Goal: Task Accomplishment & Management: Use online tool/utility

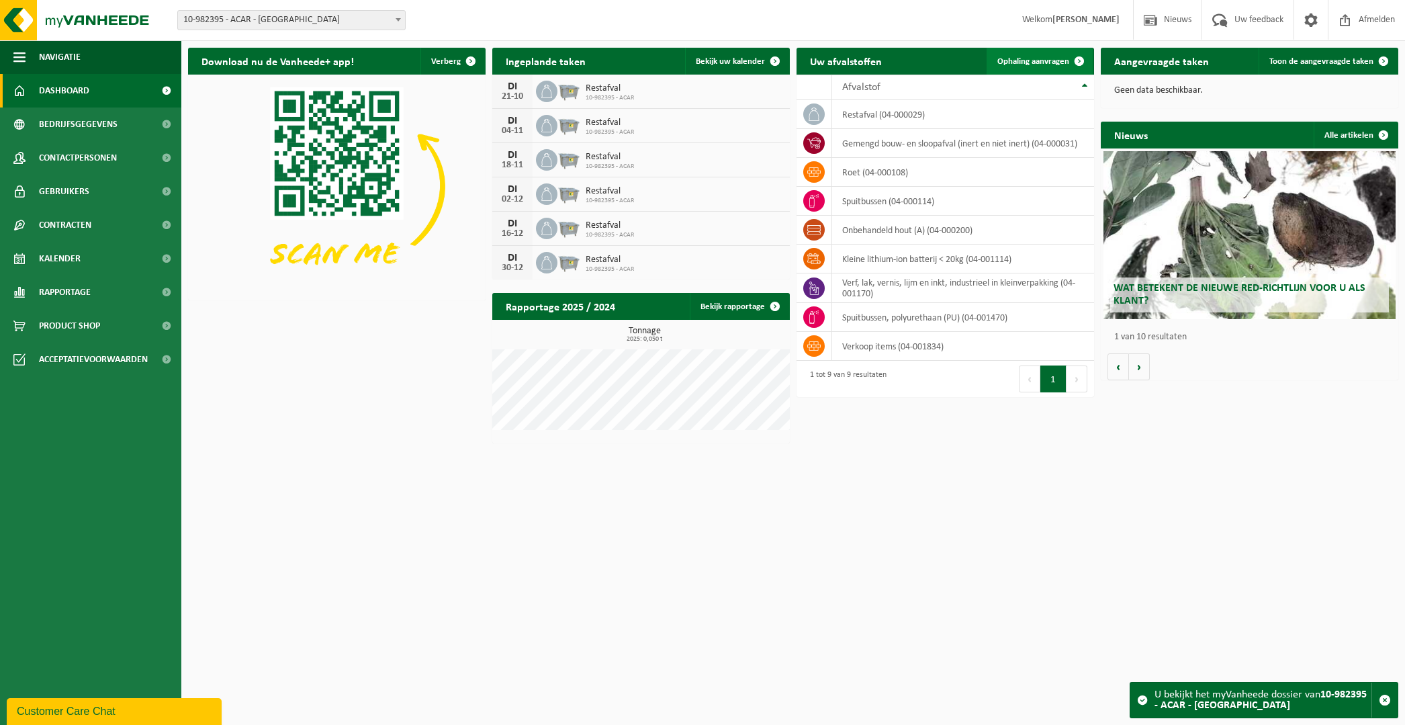
click at [1038, 57] on span "Ophaling aanvragen" at bounding box center [1033, 61] width 72 height 9
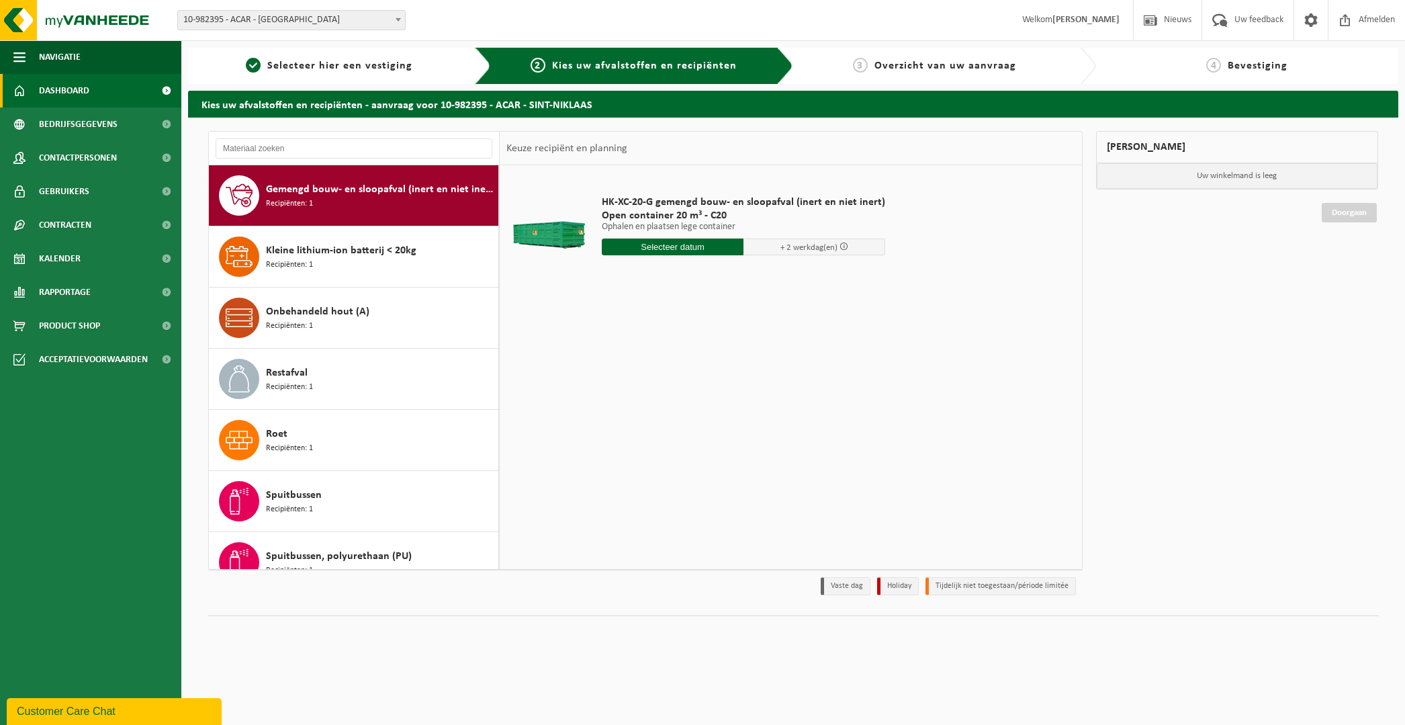
click at [79, 85] on span "Dashboard" at bounding box center [64, 91] width 50 height 34
